Goal: Find specific page/section: Find specific page/section

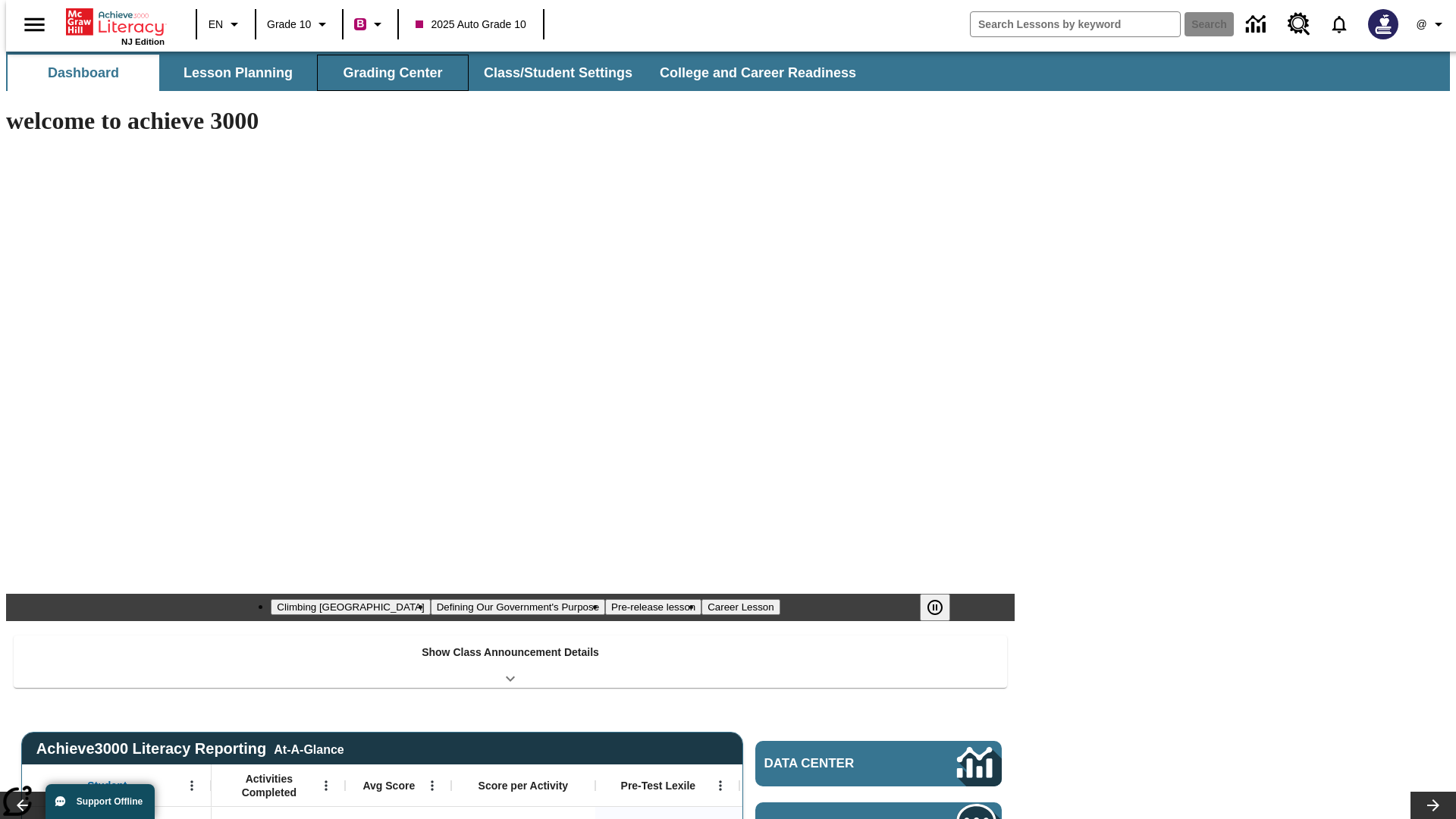
click at [387, 72] on button "Grading Center" at bounding box center [393, 72] width 152 height 36
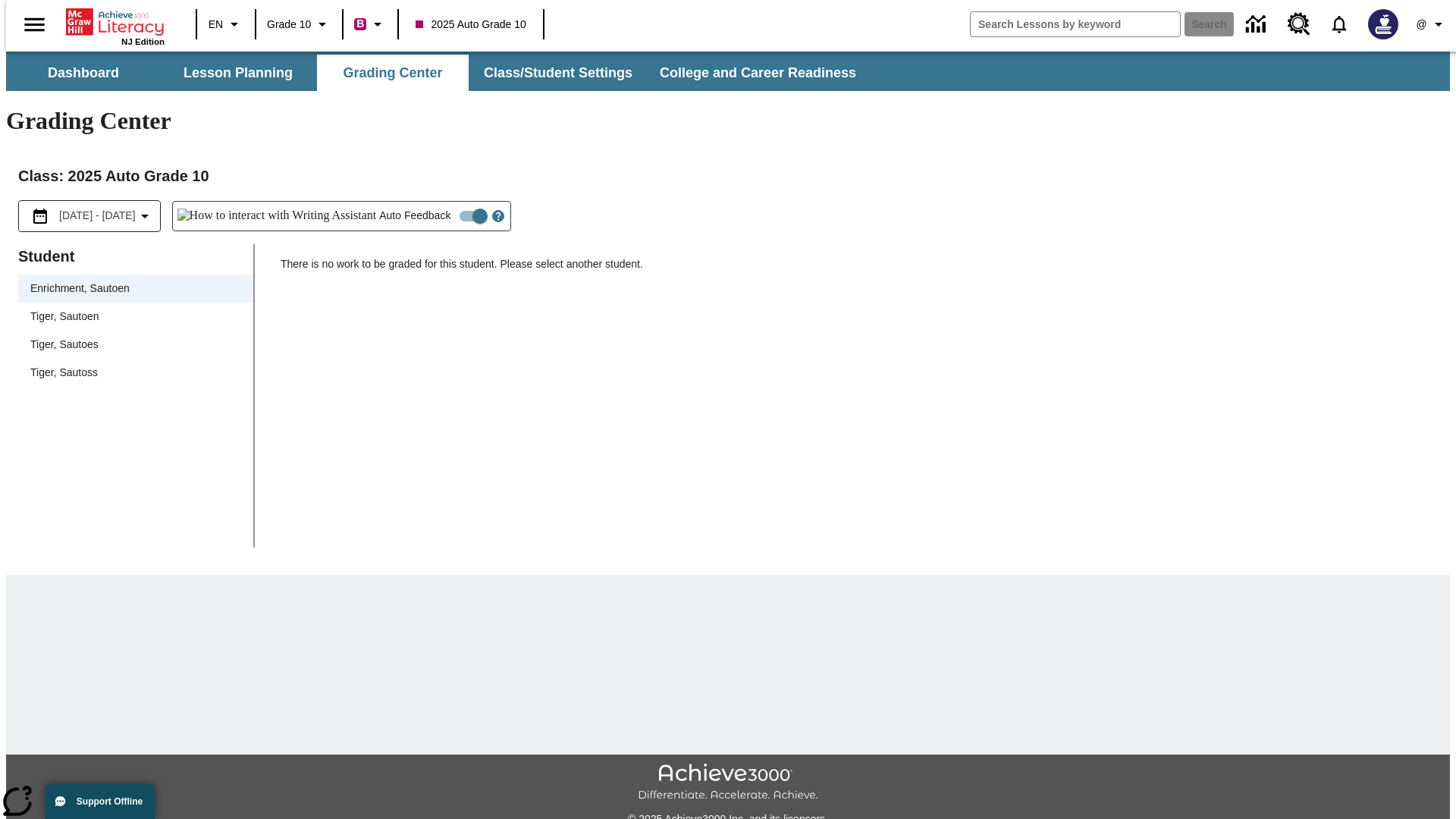
click at [130, 308] on span "Tiger, Sautoen" at bounding box center [135, 316] width 211 height 16
click at [496, 212] on icon "Open Help for Writing Assistant" at bounding box center [498, 216] width 5 height 8
